Goal: Find specific page/section: Find specific page/section

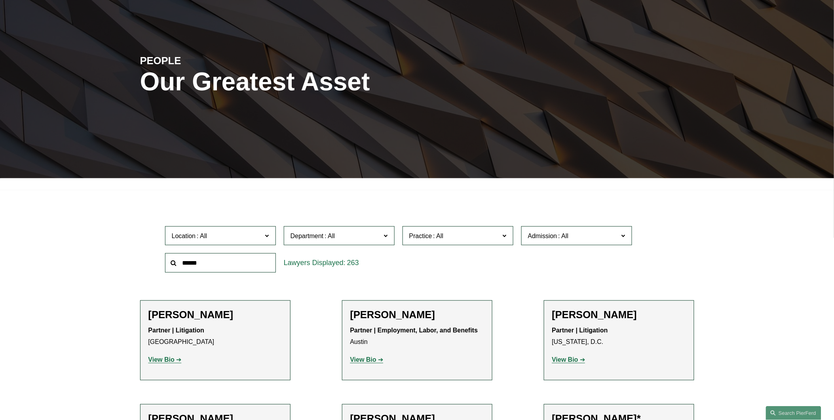
scroll to position [102, 0]
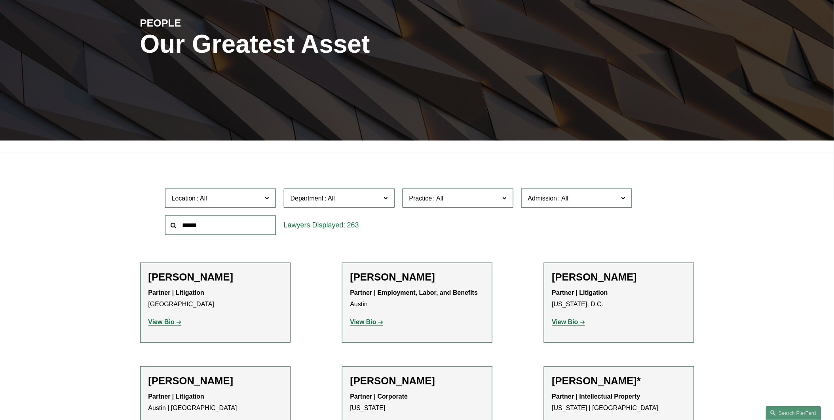
click at [217, 220] on input "text" at bounding box center [220, 224] width 111 height 19
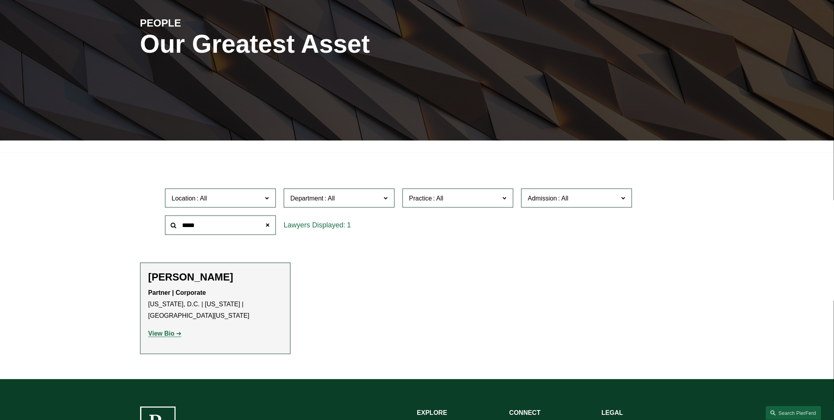
type input "*****"
click at [208, 278] on h2 "[PERSON_NAME]" at bounding box center [215, 277] width 134 height 12
click at [159, 334] on strong "View Bio" at bounding box center [161, 333] width 26 height 7
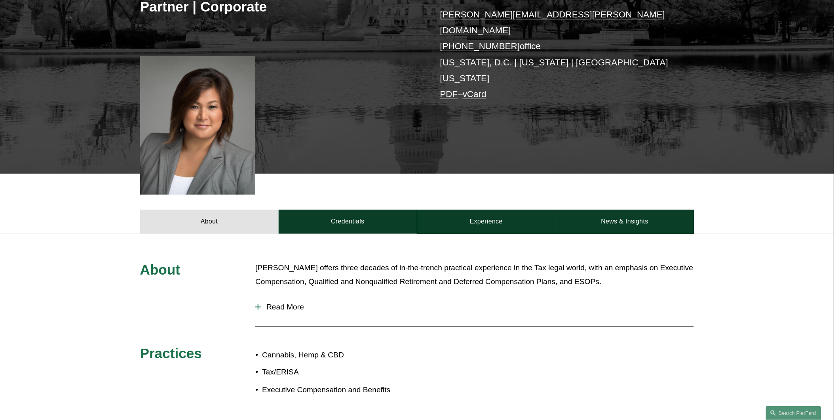
scroll to position [190, 0]
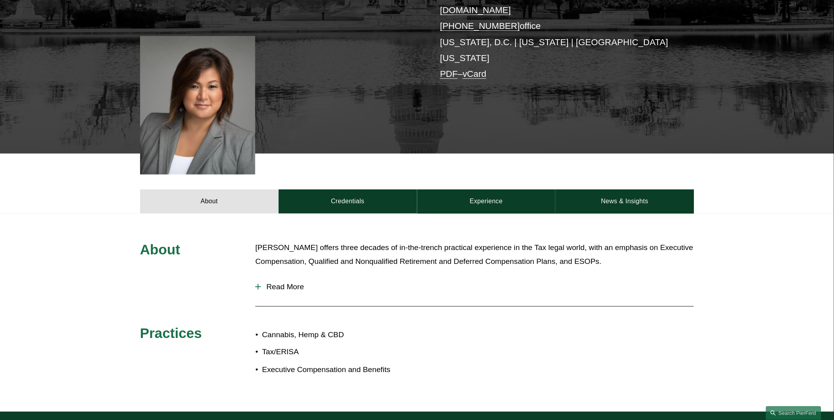
click at [278, 282] on span "Read More" at bounding box center [477, 286] width 433 height 9
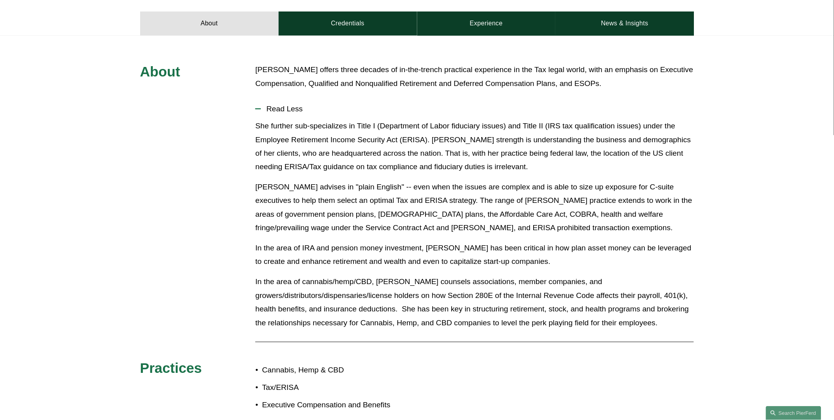
scroll to position [366, 0]
